Goal: Check status: Check status

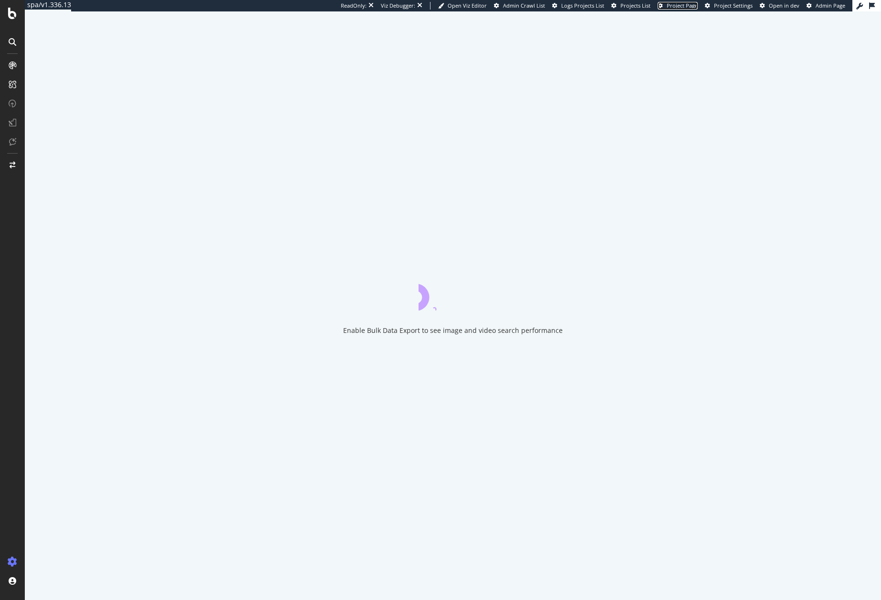
click at [690, 6] on span "Project Page" at bounding box center [682, 5] width 31 height 7
click at [522, 5] on span "Admin Crawl List" at bounding box center [524, 5] width 42 height 7
